Goal: Task Accomplishment & Management: Manage account settings

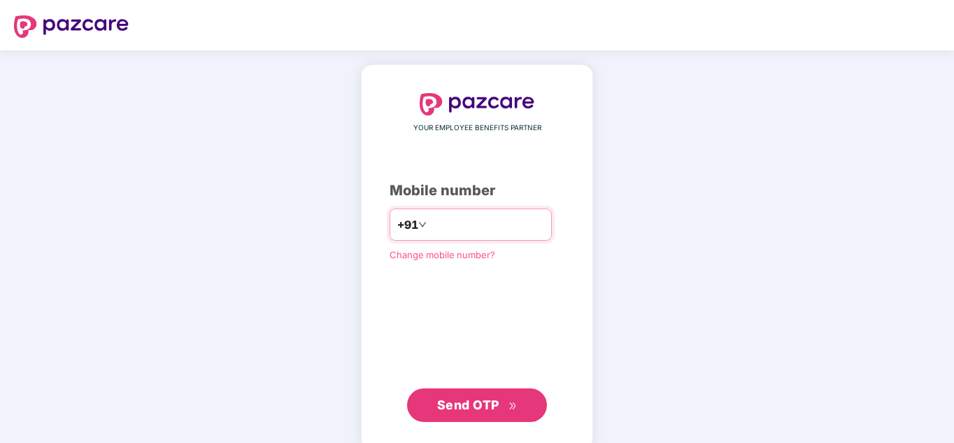
click at [430, 223] on input "number" at bounding box center [487, 224] width 115 height 22
type input "**********"
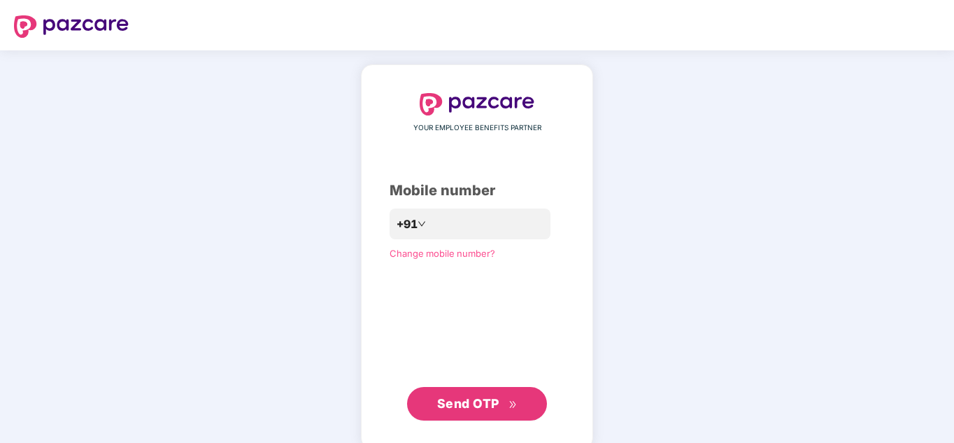
click at [478, 404] on span "Send OTP" at bounding box center [468, 403] width 62 height 15
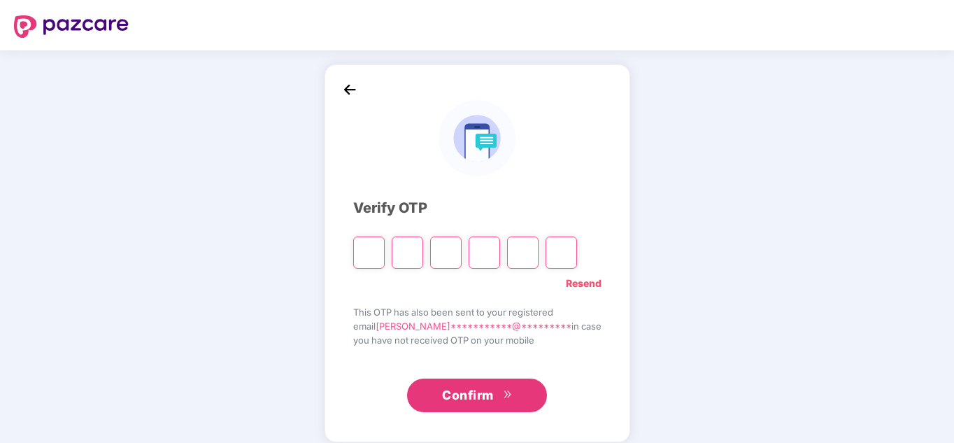
type input "*"
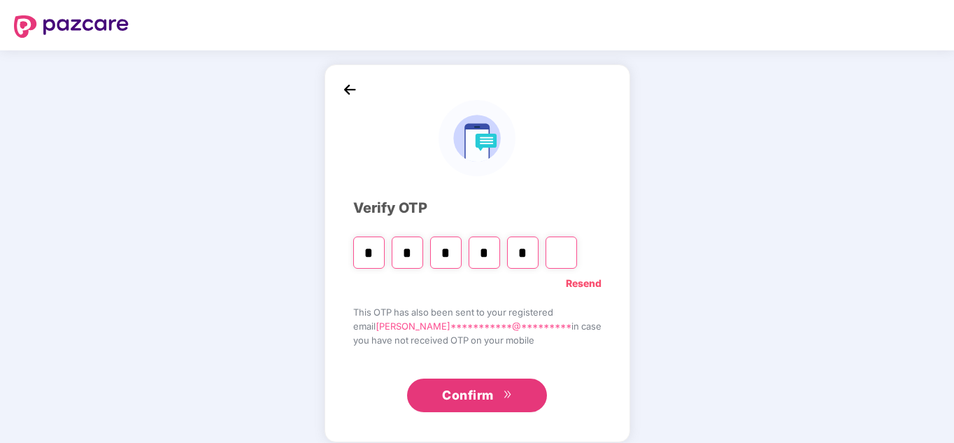
type input "*"
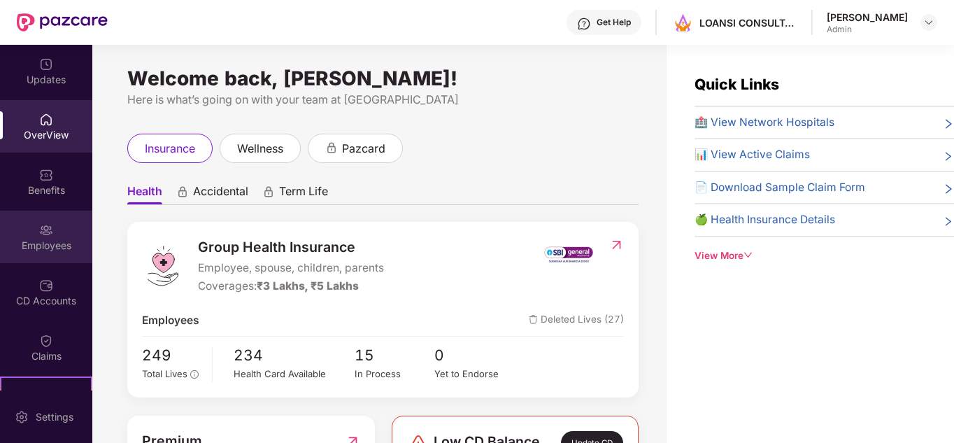
click at [41, 243] on div "Employees" at bounding box center [46, 246] width 92 height 14
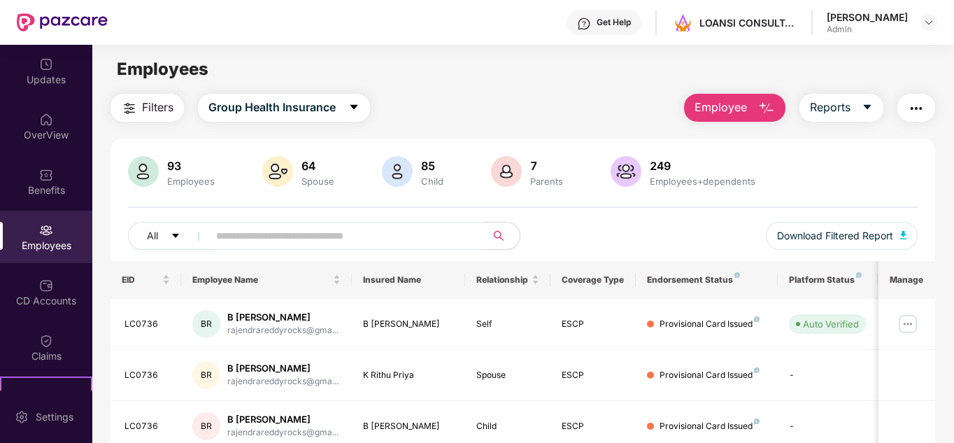
click at [254, 234] on input "text" at bounding box center [341, 235] width 251 height 21
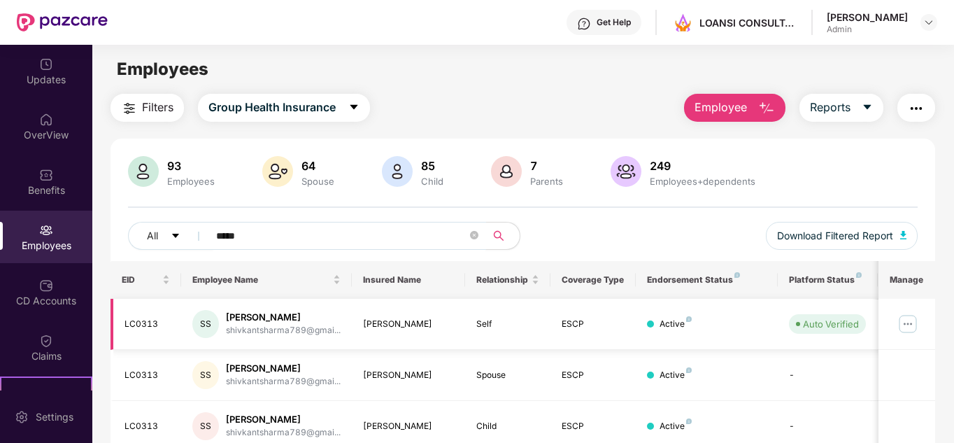
type input "*****"
click at [910, 318] on img at bounding box center [908, 324] width 22 height 22
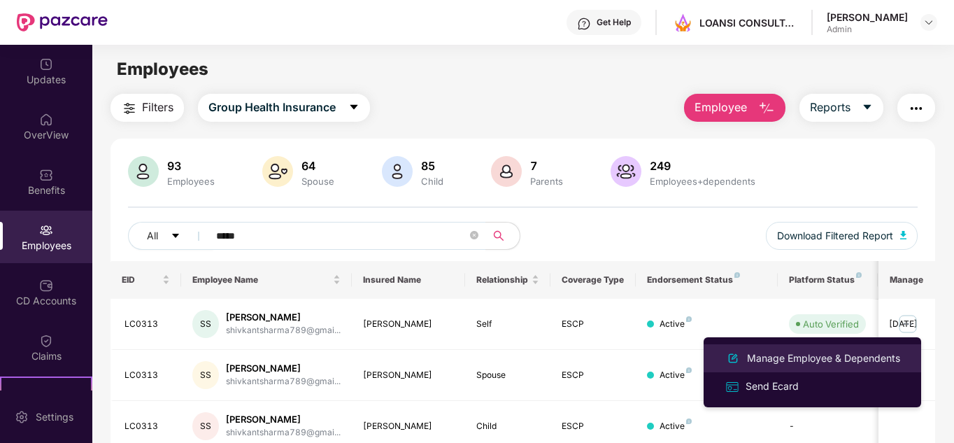
click at [855, 358] on div "Manage Employee & Dependents" at bounding box center [823, 358] width 159 height 15
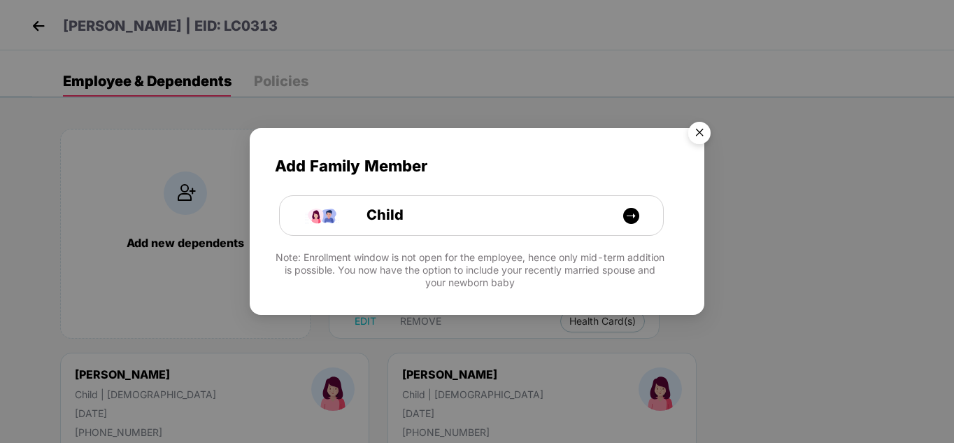
click at [698, 132] on img "Close" at bounding box center [699, 134] width 39 height 39
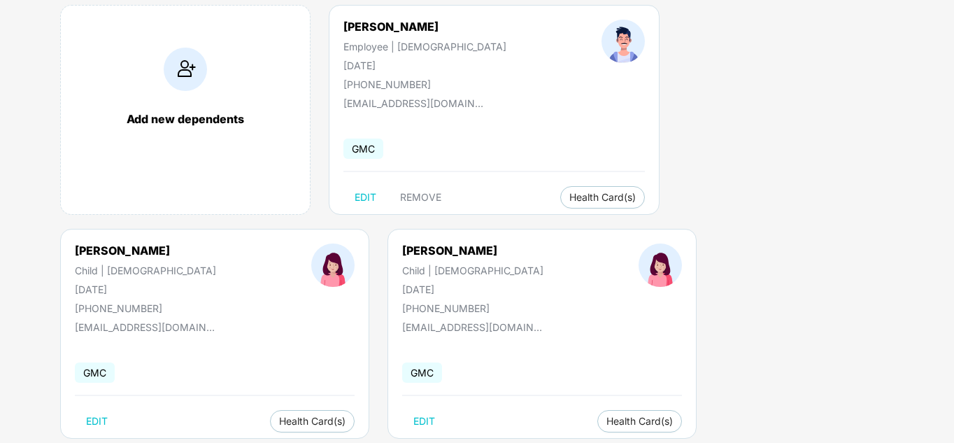
scroll to position [127, 0]
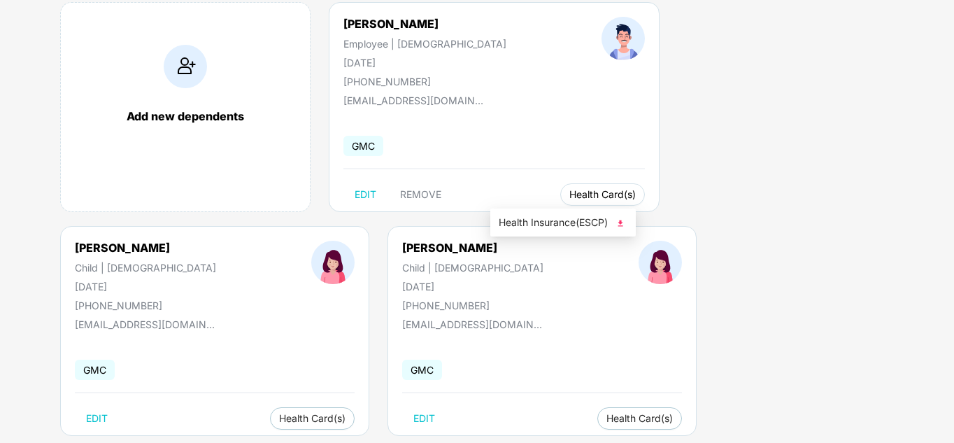
click at [570, 192] on span "Health Card(s)" at bounding box center [603, 194] width 66 height 7
click at [620, 222] on img at bounding box center [621, 223] width 14 height 14
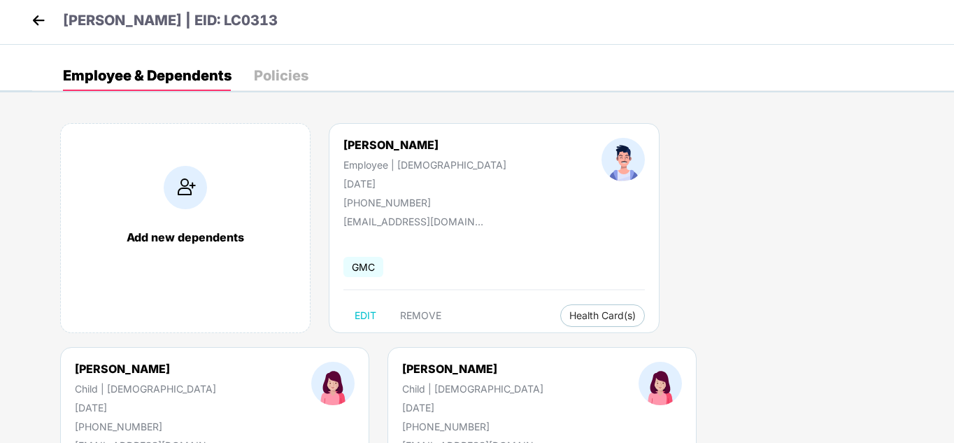
scroll to position [0, 0]
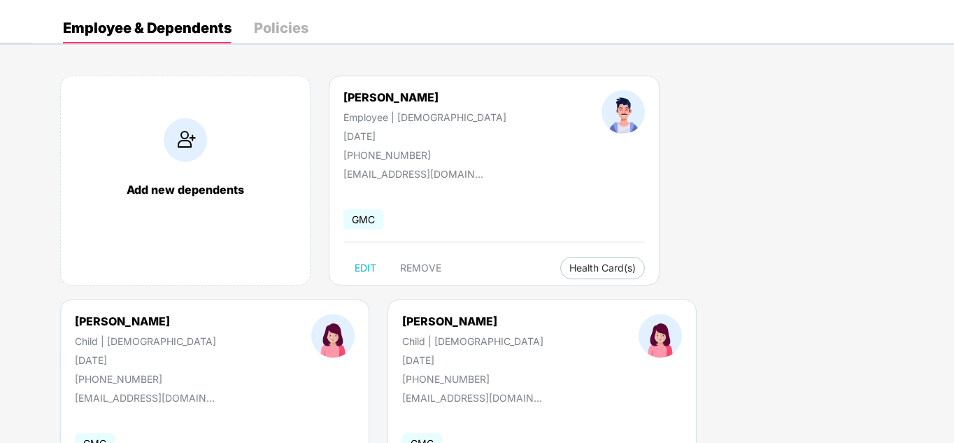
scroll to position [56, 0]
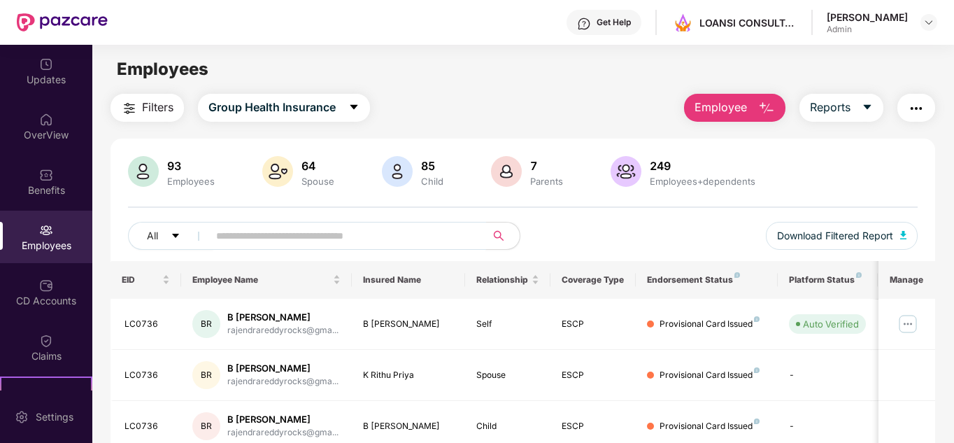
click at [405, 232] on input "text" at bounding box center [341, 235] width 251 height 21
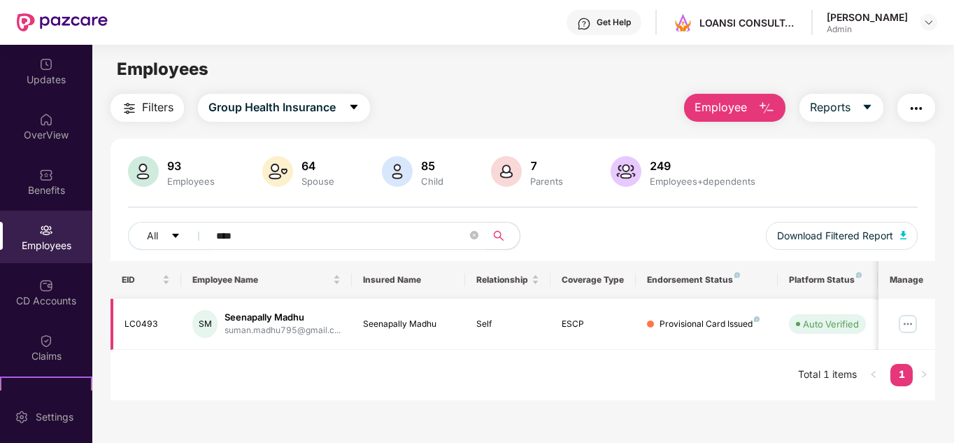
type input "****"
click at [911, 320] on img at bounding box center [908, 324] width 22 height 22
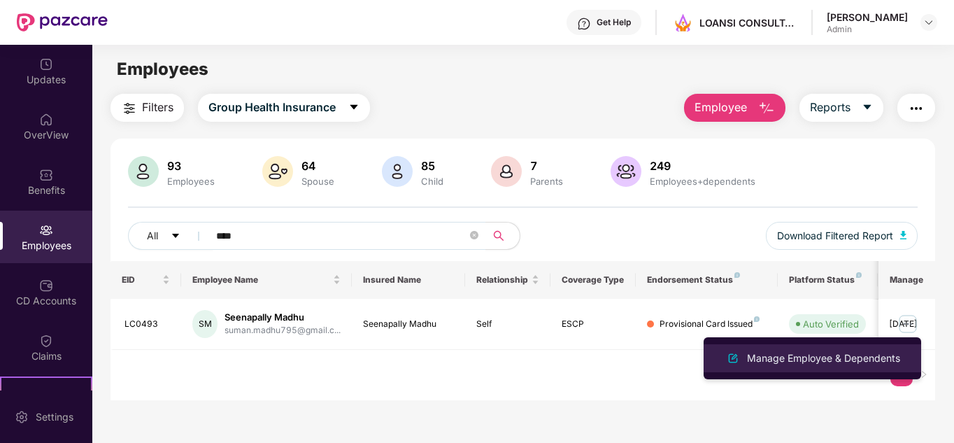
click at [861, 359] on div "Manage Employee & Dependents" at bounding box center [823, 358] width 159 height 15
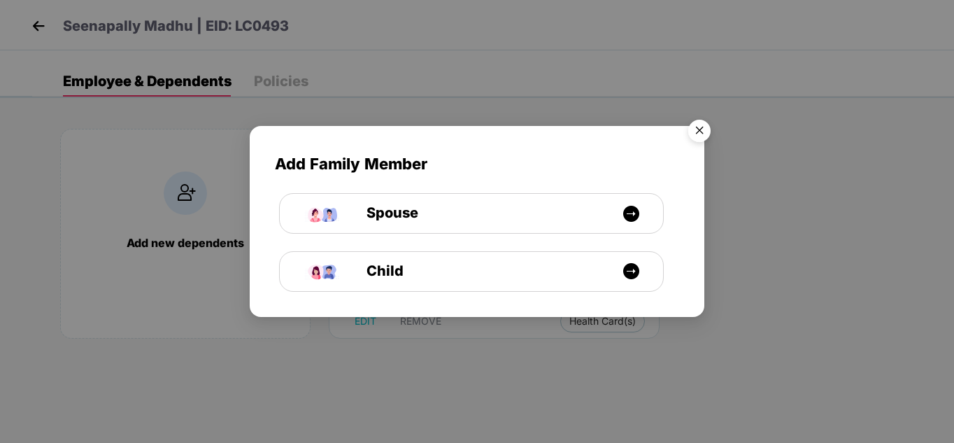
click at [698, 130] on img "Close" at bounding box center [699, 132] width 39 height 39
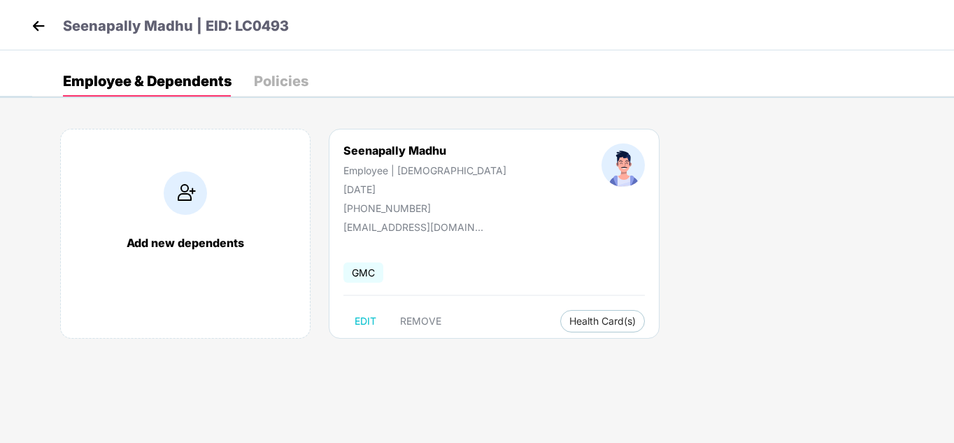
click at [41, 24] on img at bounding box center [38, 25] width 21 height 21
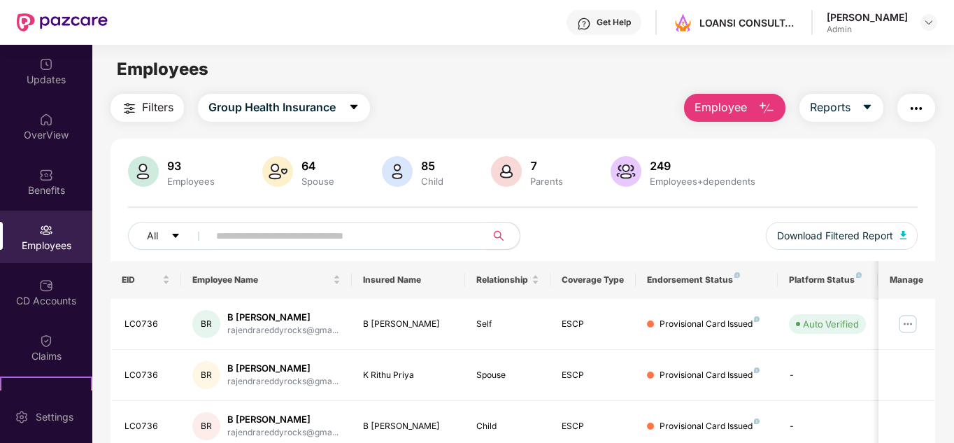
click at [331, 229] on input "text" at bounding box center [341, 235] width 251 height 21
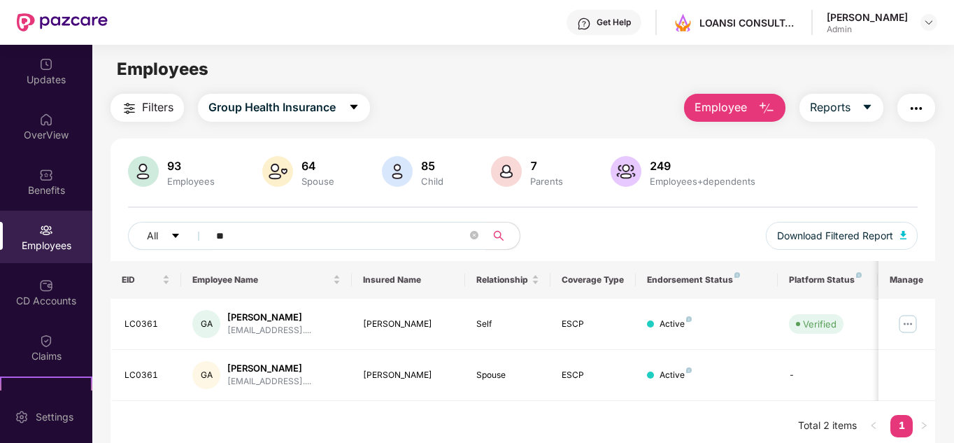
type input "*"
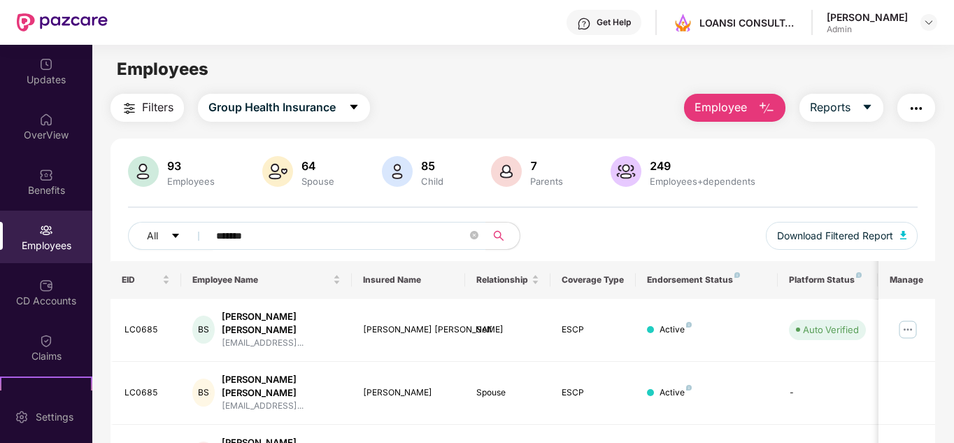
click at [928, 211] on div "93 Employees 64 Spouse 85 Child [DEMOGRAPHIC_DATA] Parents 249 Employees+depend…" at bounding box center [524, 208] width 826 height 105
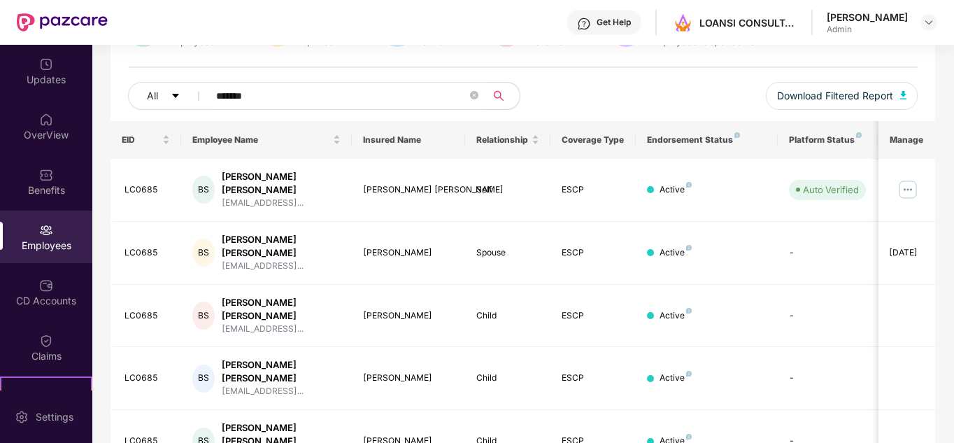
scroll to position [162, 0]
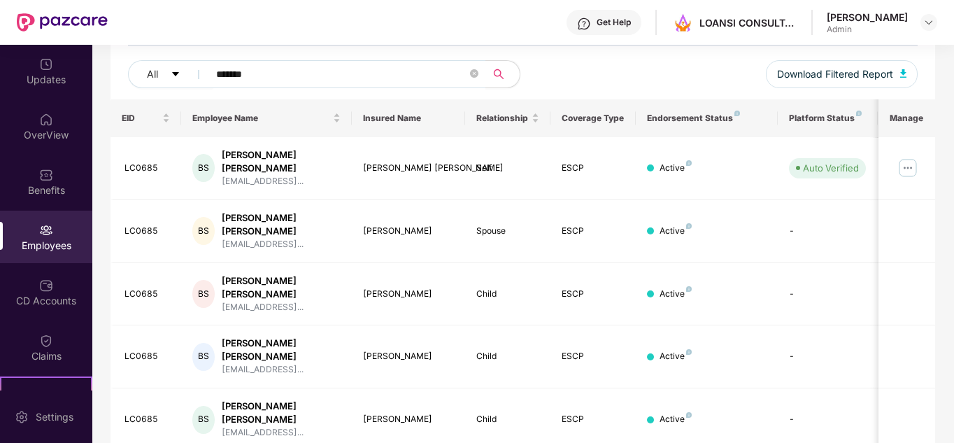
click at [635, 402] on div "EID Employee Name Insured Name Relationship Coverage Type Endorsement Status Pl…" at bounding box center [524, 300] width 826 height 402
click at [688, 69] on div "All ******* Download Filtered Report" at bounding box center [523, 79] width 791 height 39
click at [378, 80] on input "*******" at bounding box center [341, 74] width 251 height 21
type input "*****"
click at [911, 163] on img at bounding box center [908, 168] width 22 height 22
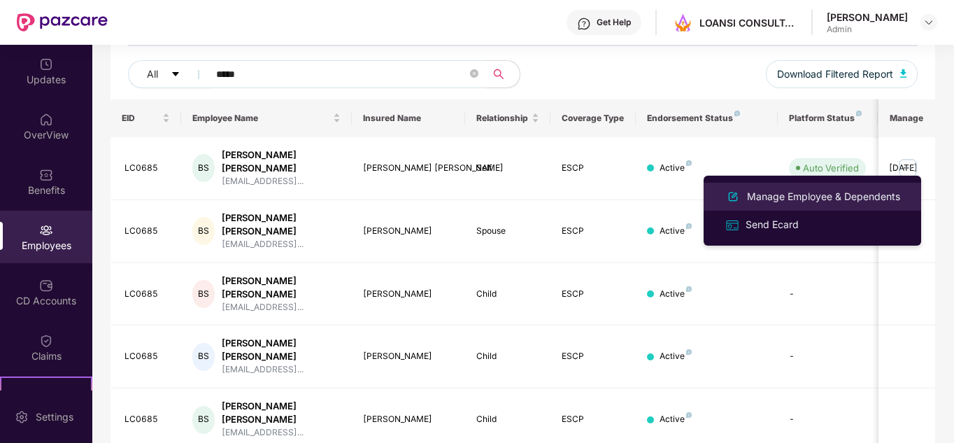
click at [885, 193] on div "Manage Employee & Dependents" at bounding box center [823, 196] width 159 height 15
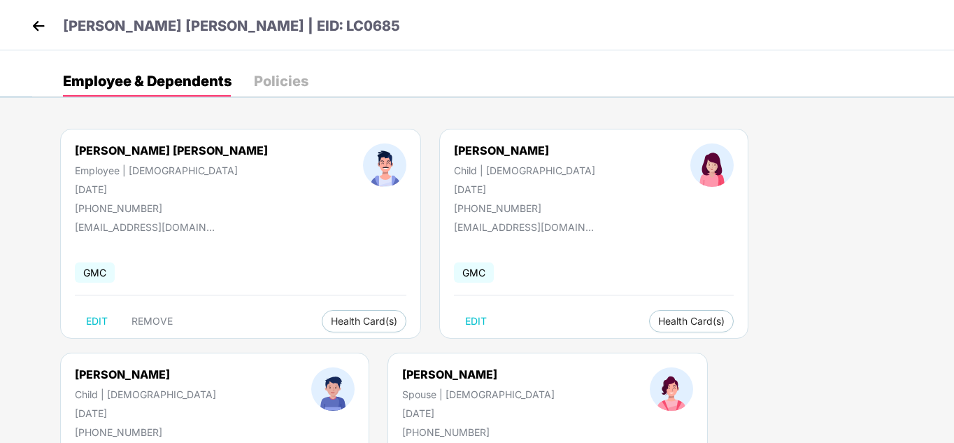
click at [402, 367] on div at bounding box center [333, 402] width 139 height 71
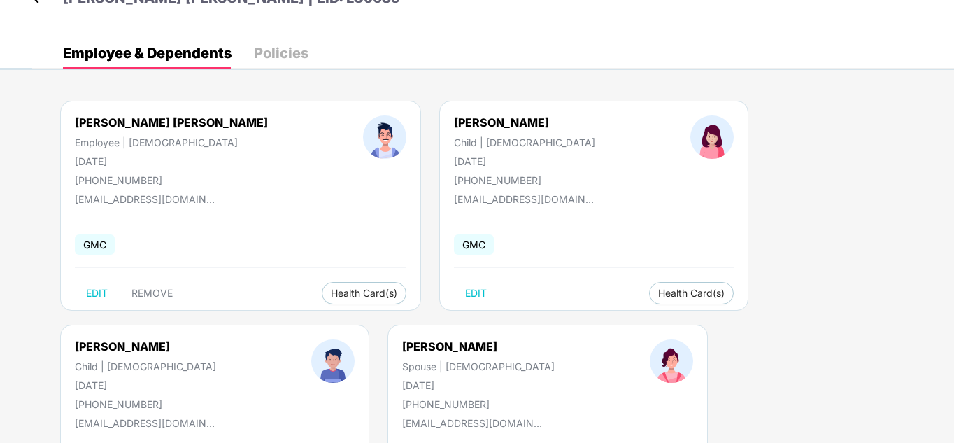
scroll to position [0, 0]
